Goal: Task Accomplishment & Management: Manage account settings

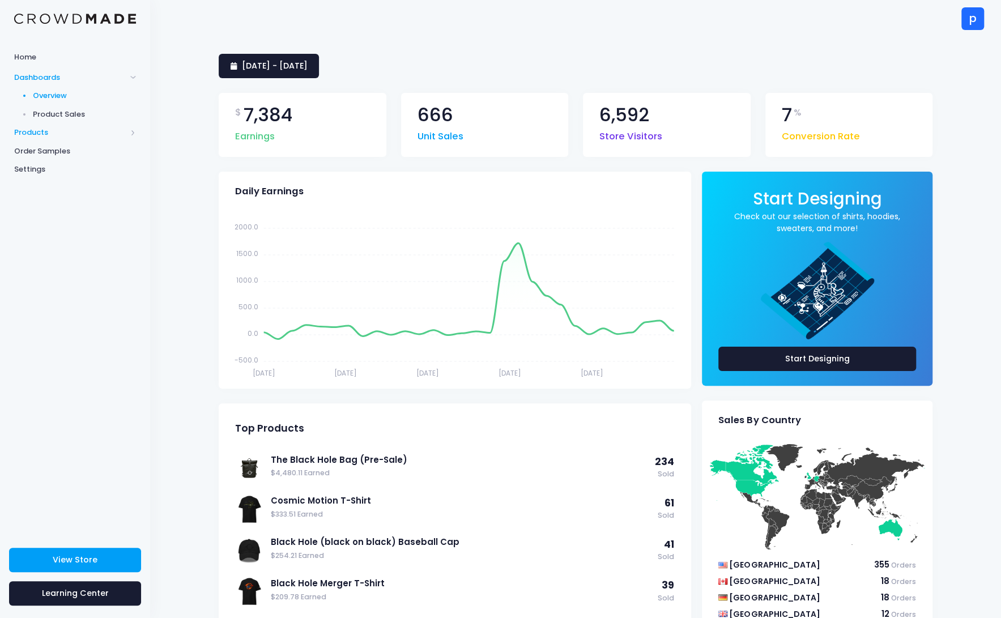
click at [65, 131] on span "Products" at bounding box center [70, 132] width 112 height 11
click at [66, 131] on span "Product Editor" at bounding box center [85, 132] width 104 height 11
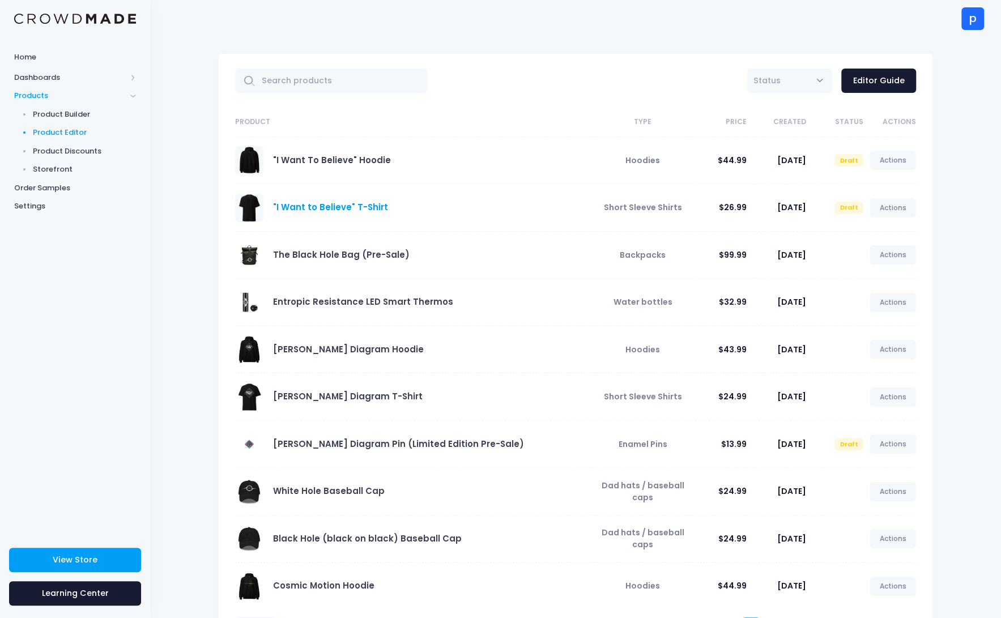
click at [343, 210] on link ""I Want to Believe" T-Shirt" at bounding box center [330, 207] width 115 height 12
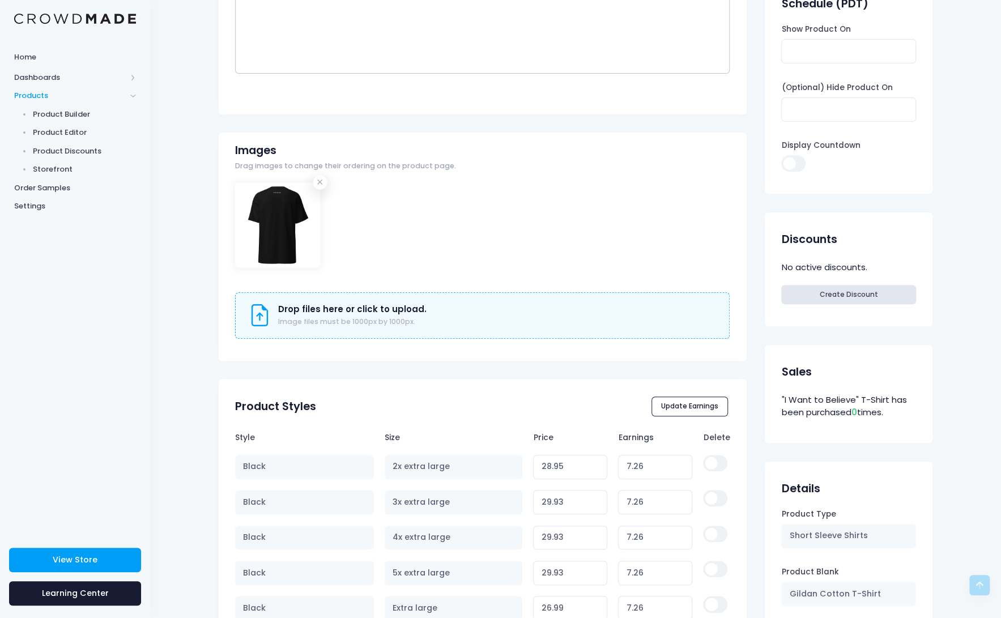
scroll to position [143, 0]
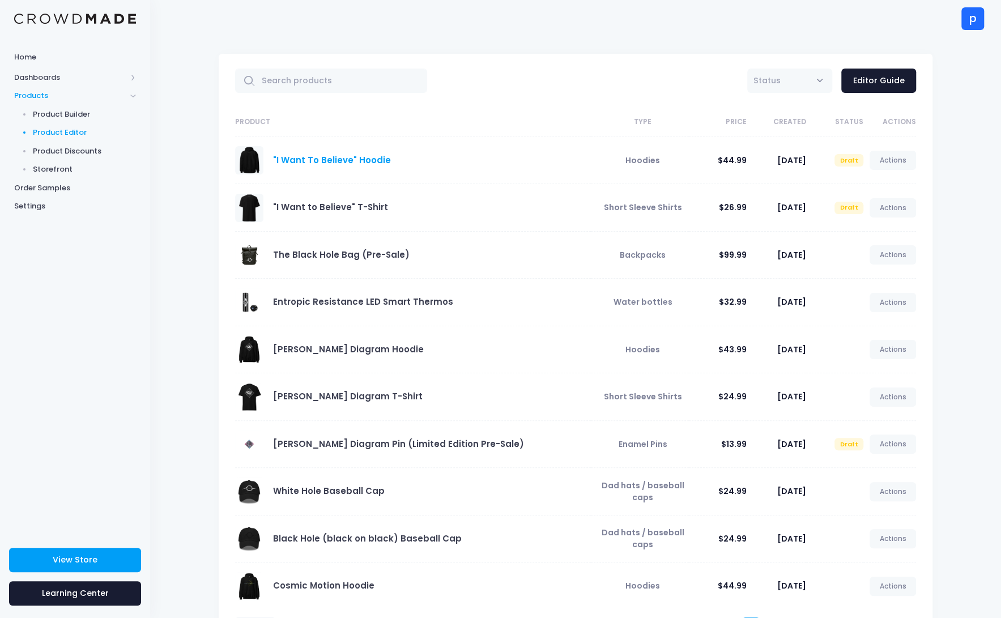
click at [322, 154] on link ""I Want To Believe" Hoodie" at bounding box center [332, 160] width 118 height 12
